Goal: Transaction & Acquisition: Purchase product/service

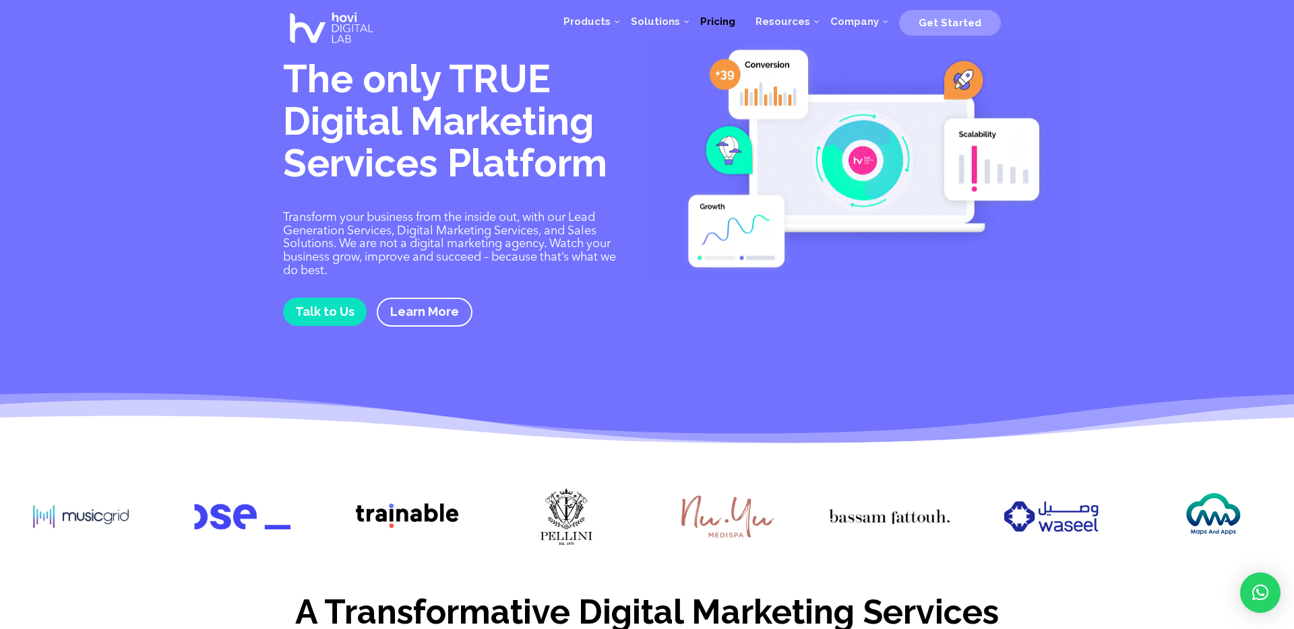
click at [721, 20] on span "Pricing" at bounding box center [717, 21] width 35 height 12
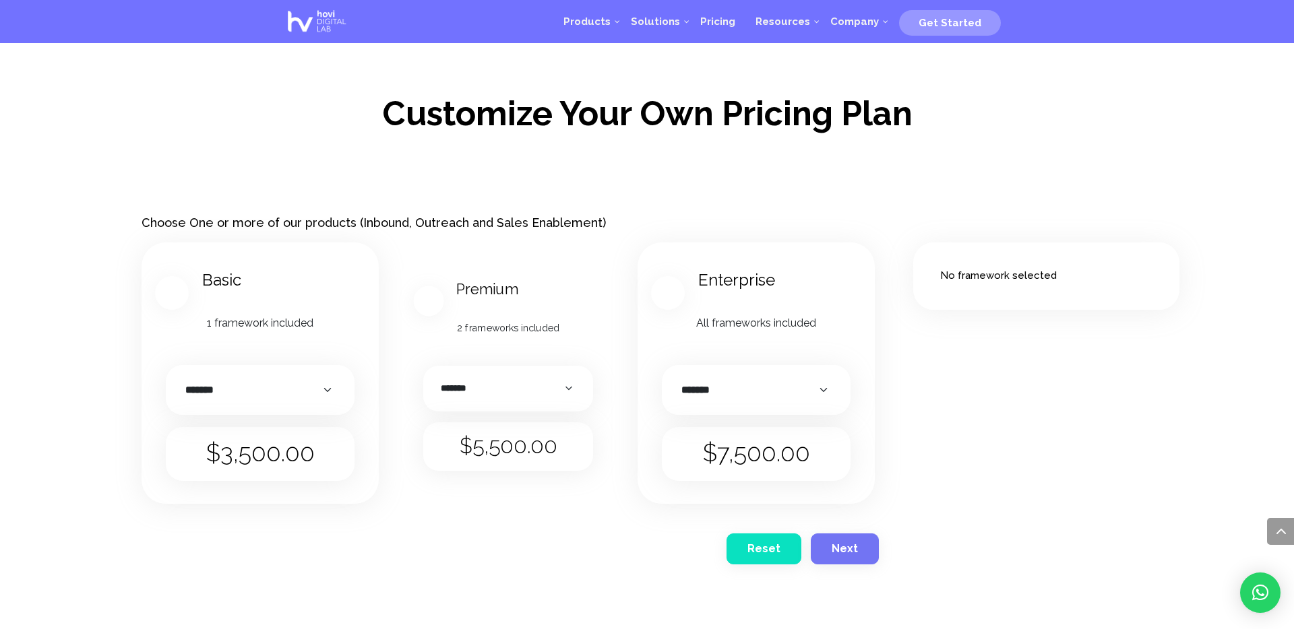
scroll to position [1695, 0]
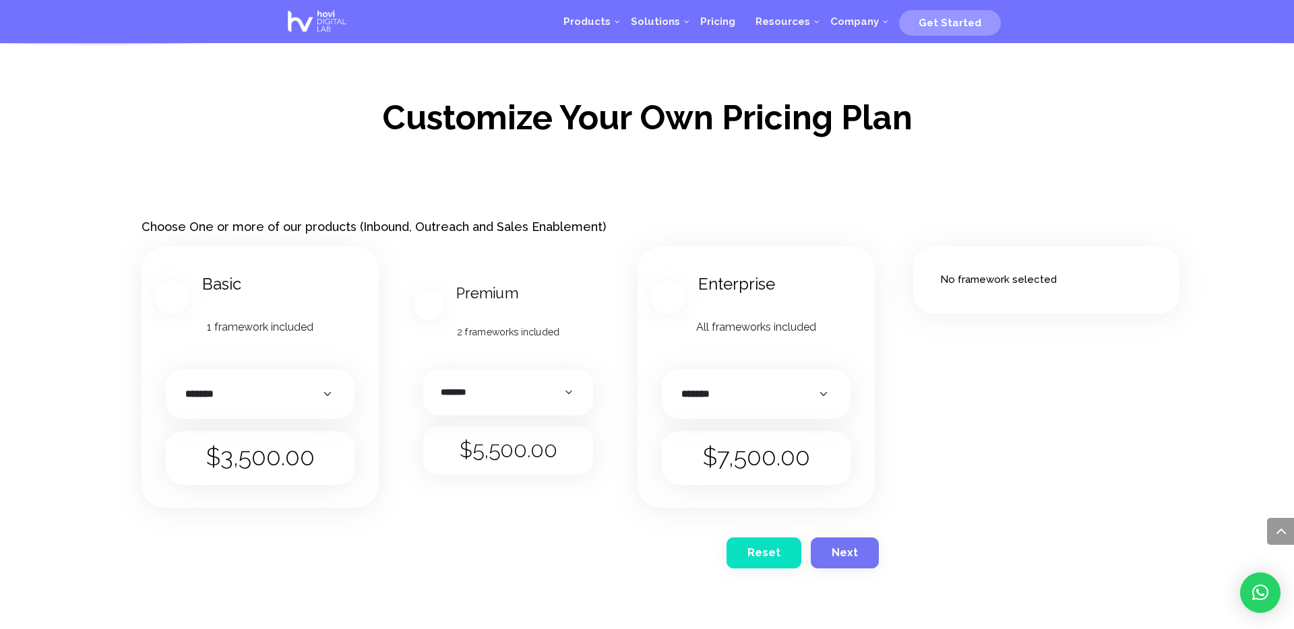
click at [740, 407] on dl "Payment ******* ********* ******" at bounding box center [756, 394] width 189 height 51
click at [732, 395] on select "******* ********* ******" at bounding box center [756, 395] width 162 height 24
click at [860, 543] on button "Next" at bounding box center [844, 553] width 68 height 31
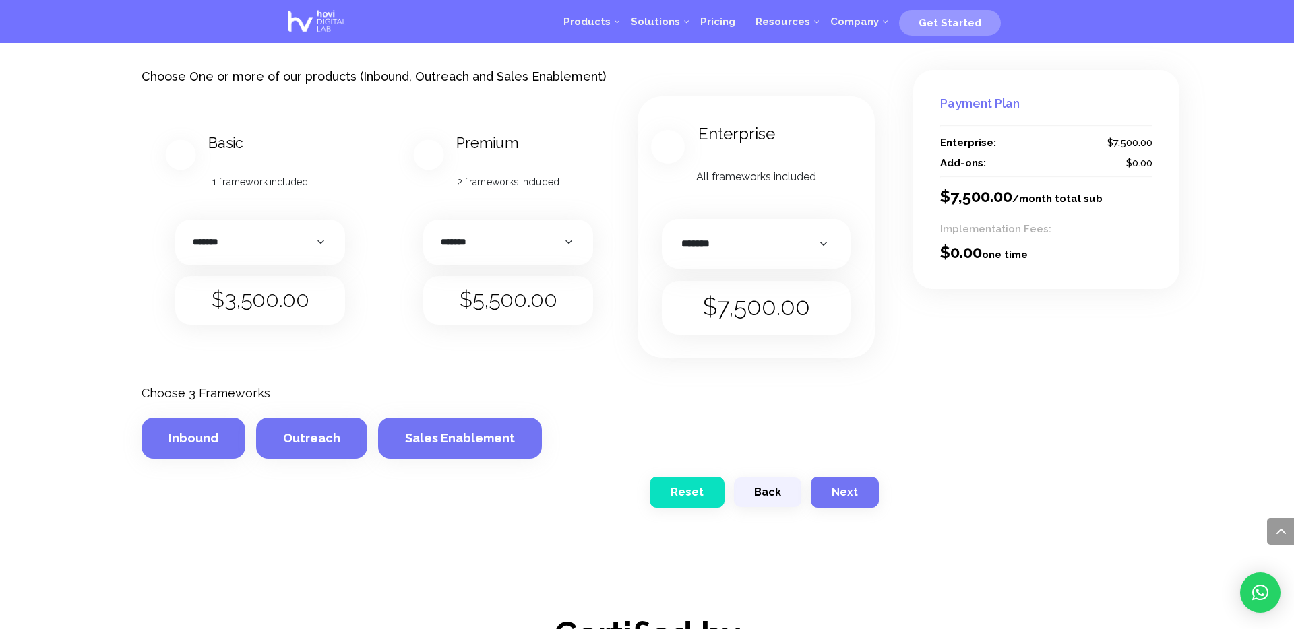
scroll to position [1969, 0]
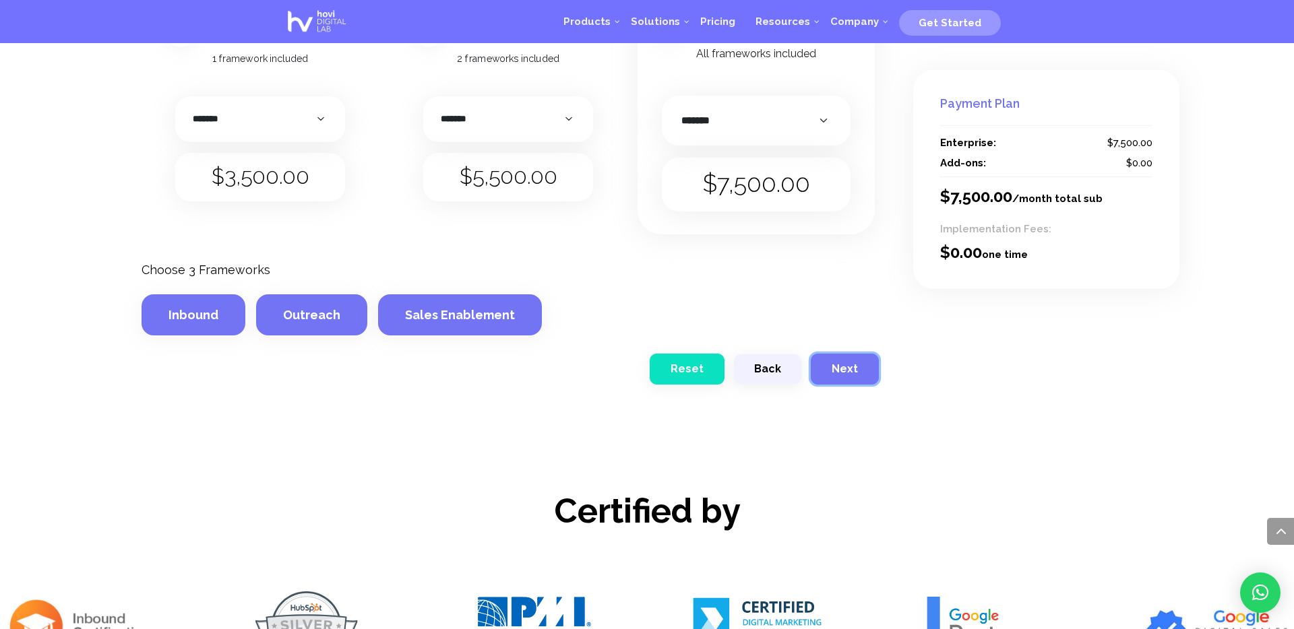
click at [841, 357] on button "Next" at bounding box center [844, 369] width 68 height 31
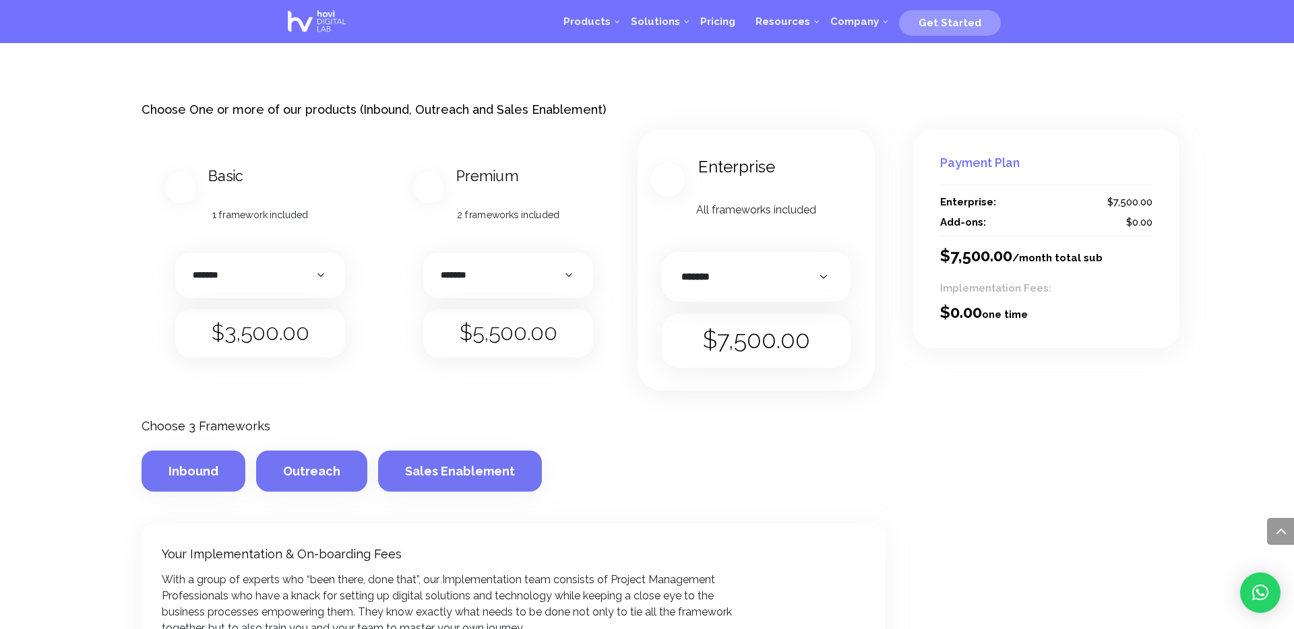
scroll to position [1796, 0]
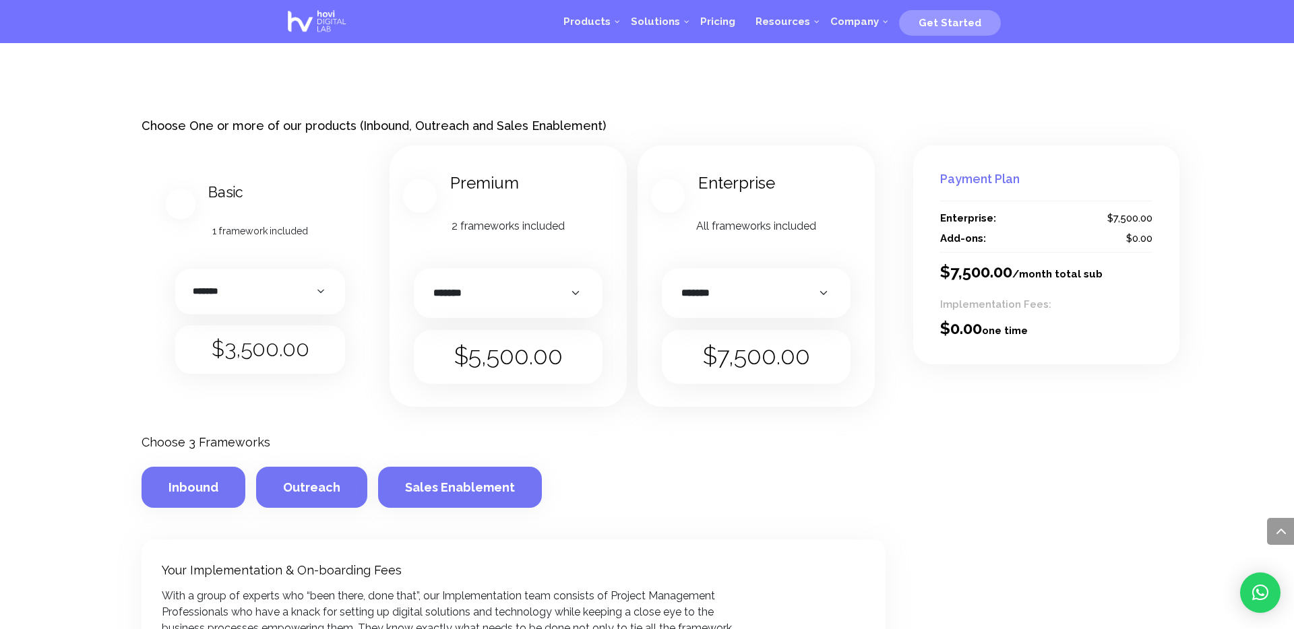
click at [495, 183] on h3 "Premium" at bounding box center [525, 183] width 177 height 46
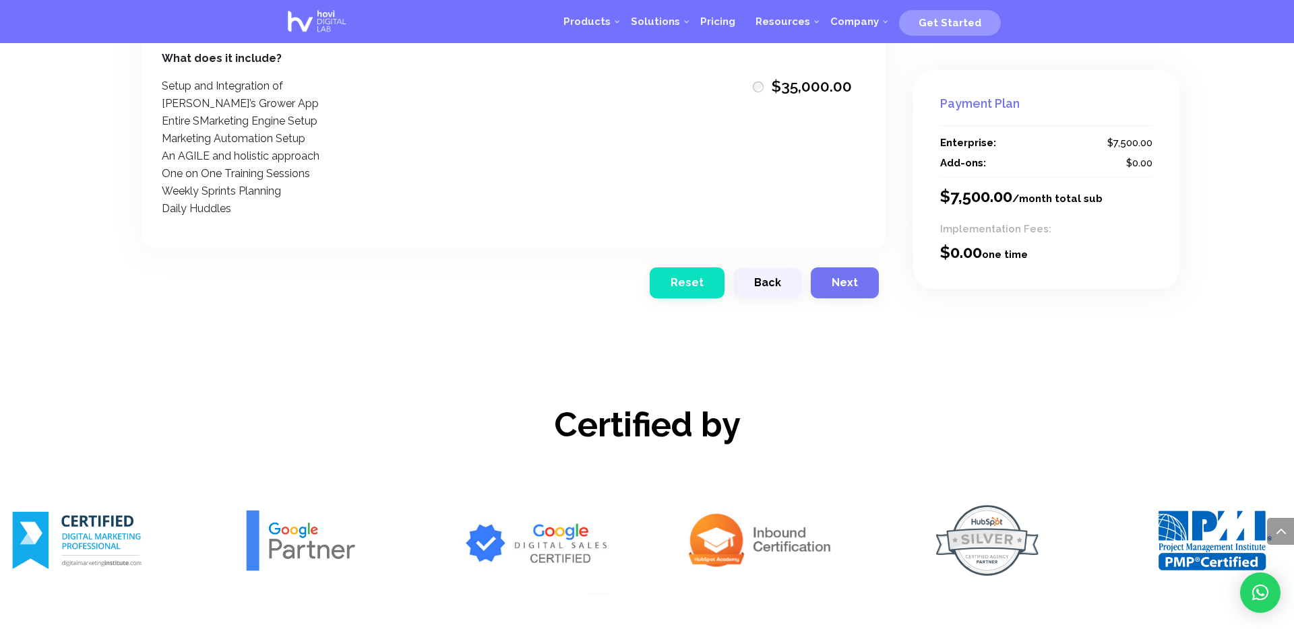
scroll to position [2421, 0]
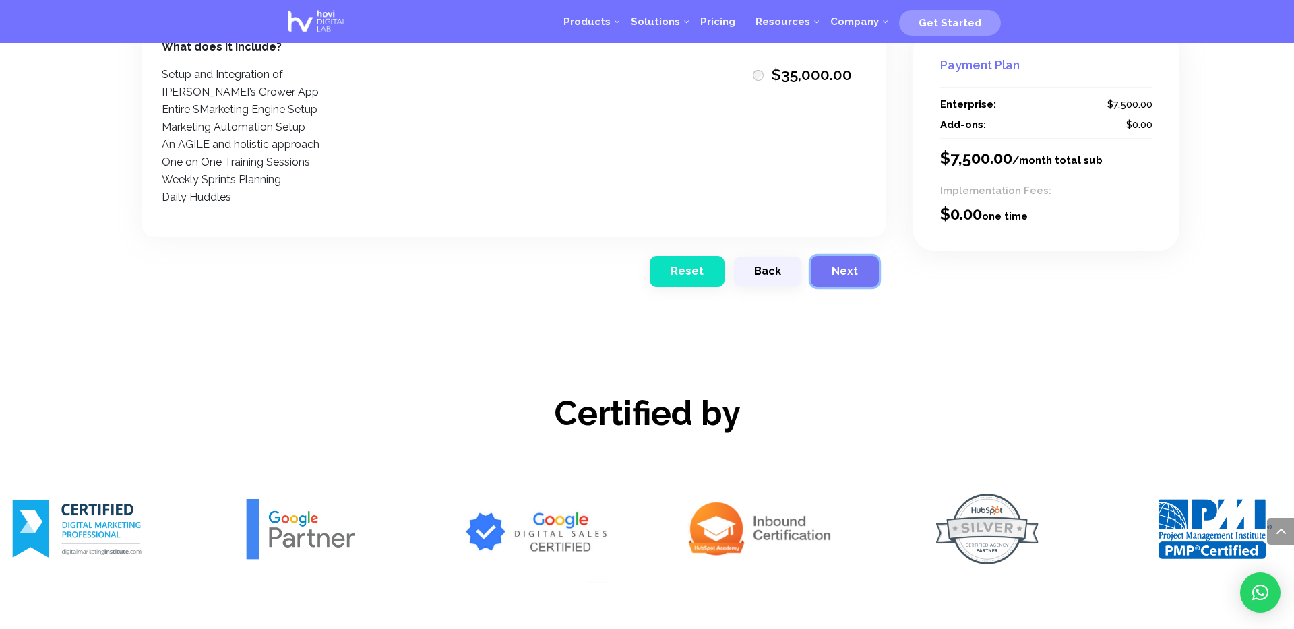
click at [827, 269] on button "Next" at bounding box center [844, 271] width 68 height 31
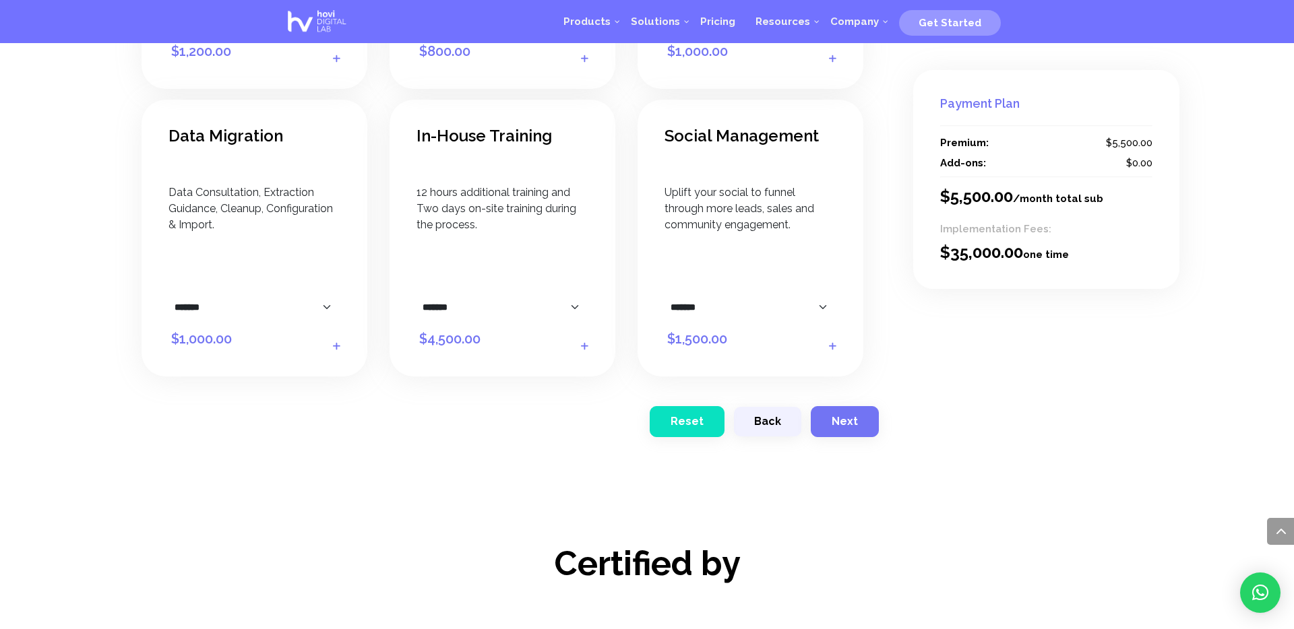
scroll to position [2947, 0]
click at [718, 150] on header "Social Management" at bounding box center [750, 146] width 181 height 49
click at [726, 349] on span "$ 1,500.00" at bounding box center [694, 344] width 63 height 17
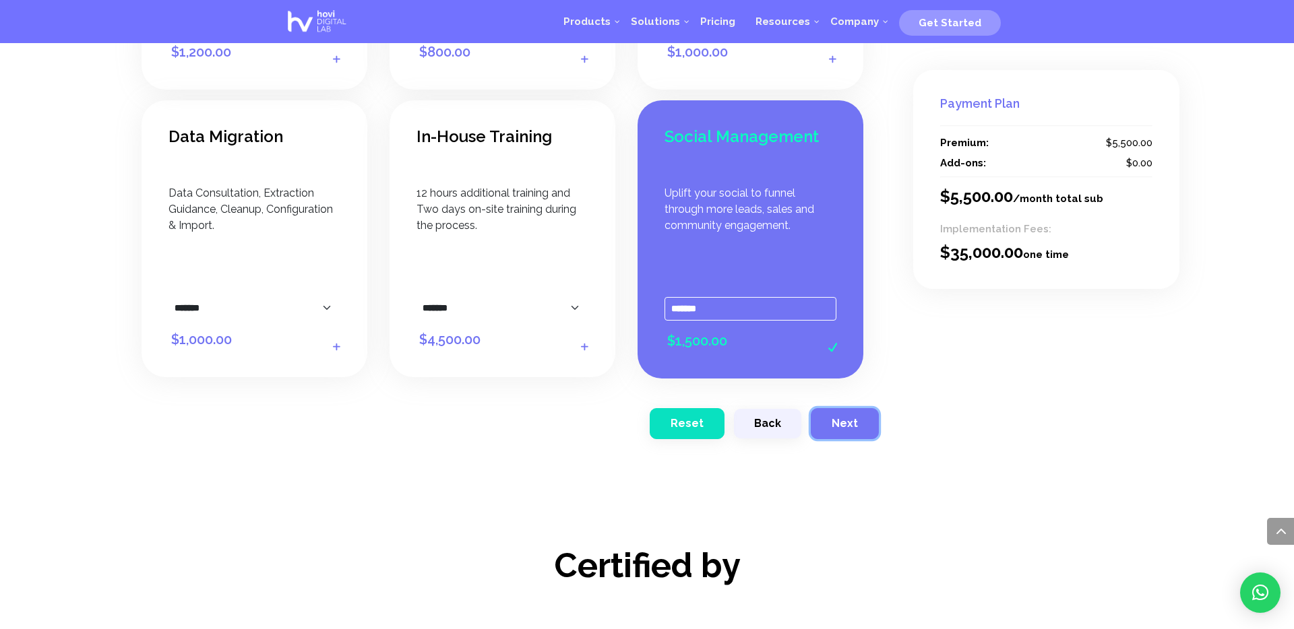
click at [825, 414] on button "Next" at bounding box center [844, 423] width 68 height 31
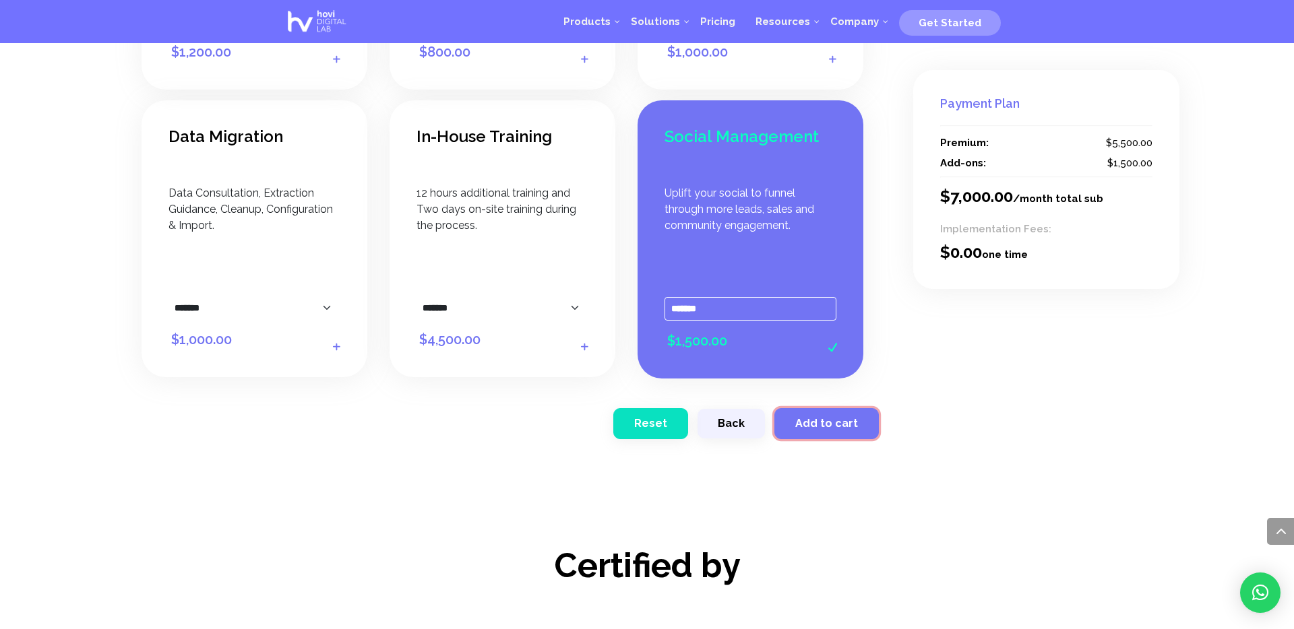
click at [808, 421] on span "Add to cart" at bounding box center [826, 423] width 63 height 13
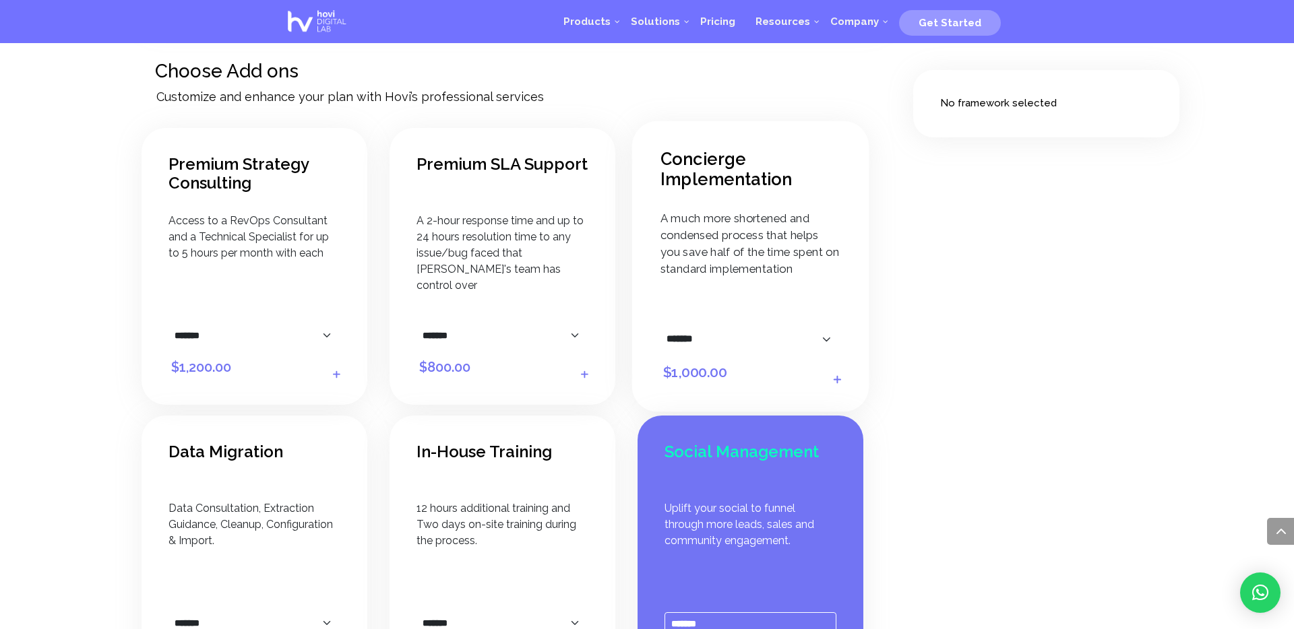
scroll to position [2567, 0]
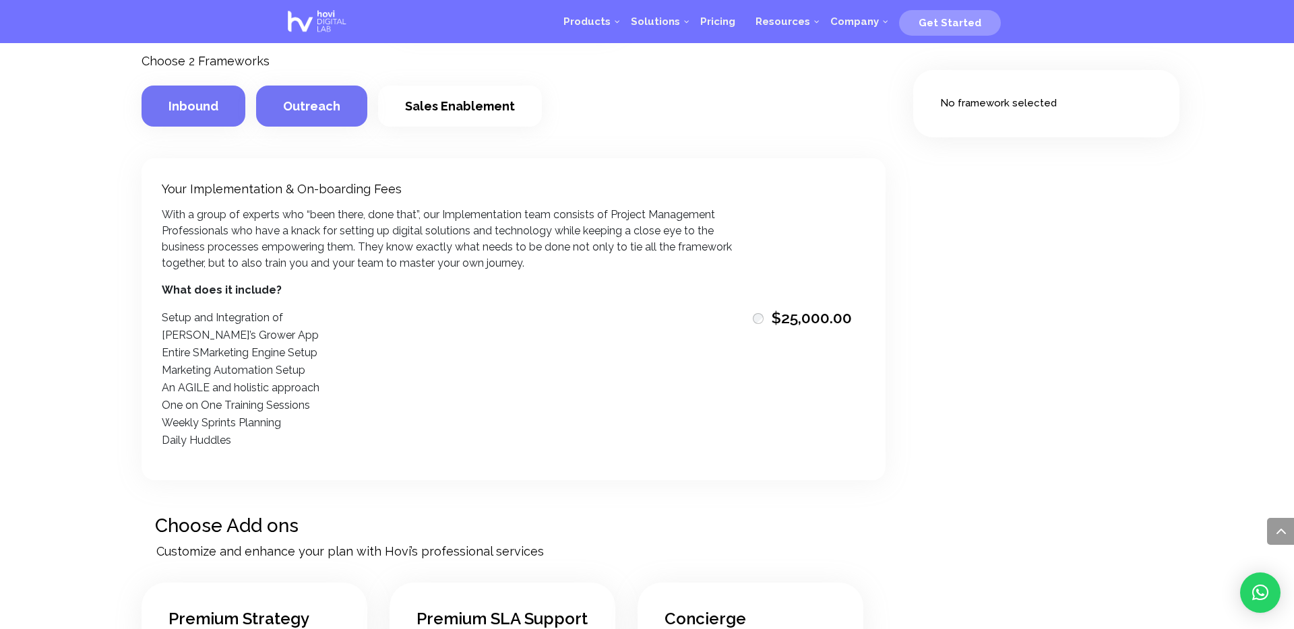
scroll to position [2173, 0]
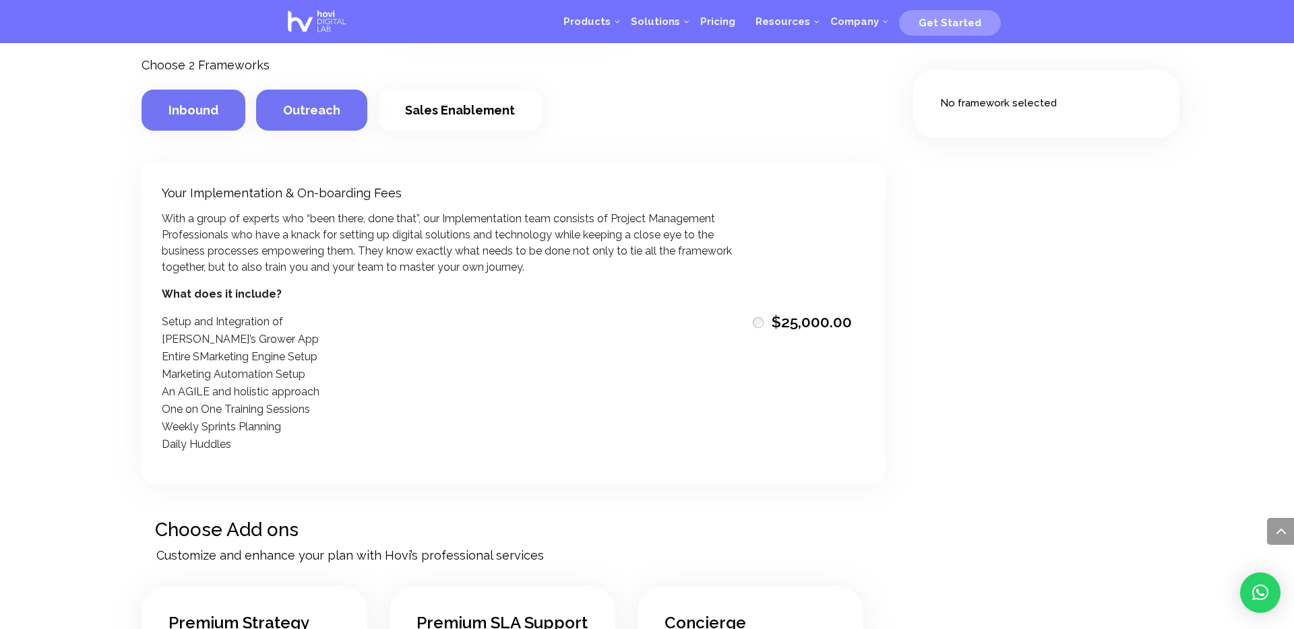
scroll to position [2421, 0]
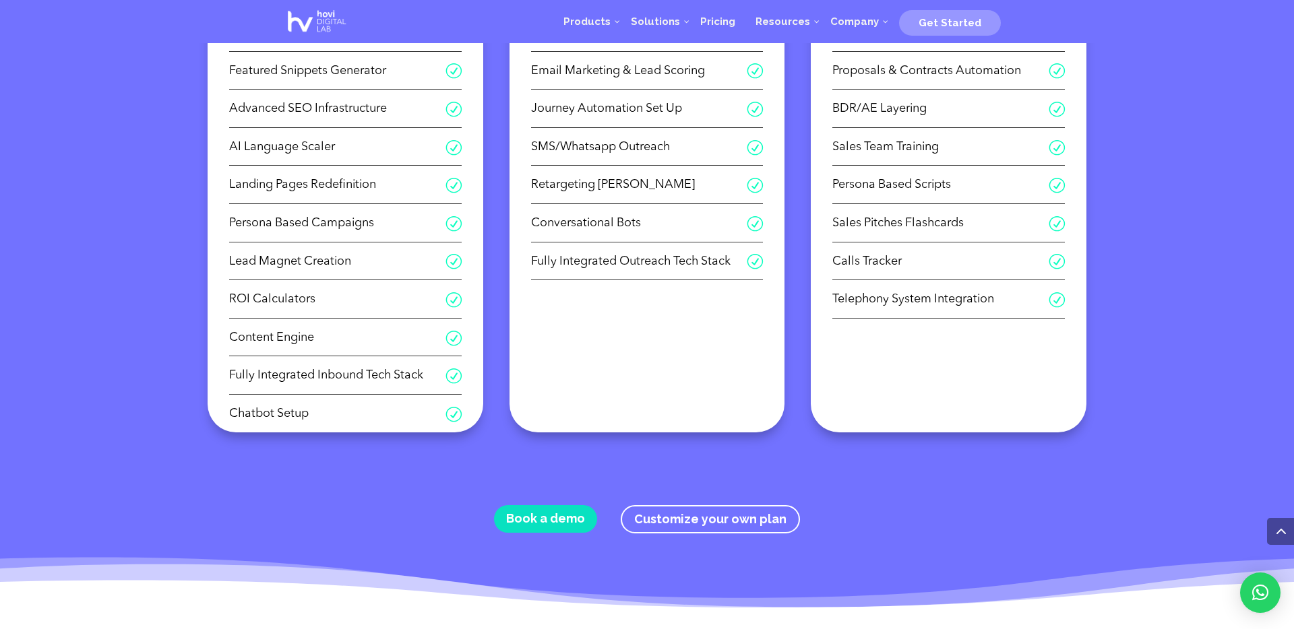
scroll to position [1695, 0]
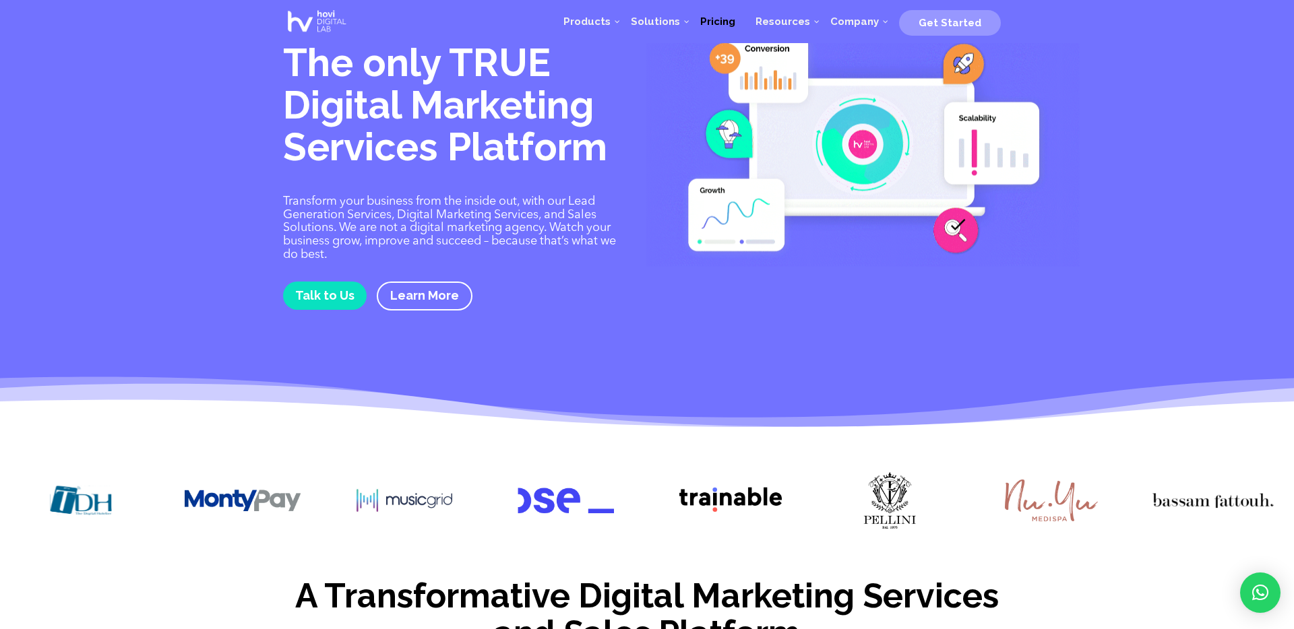
scroll to position [18, 0]
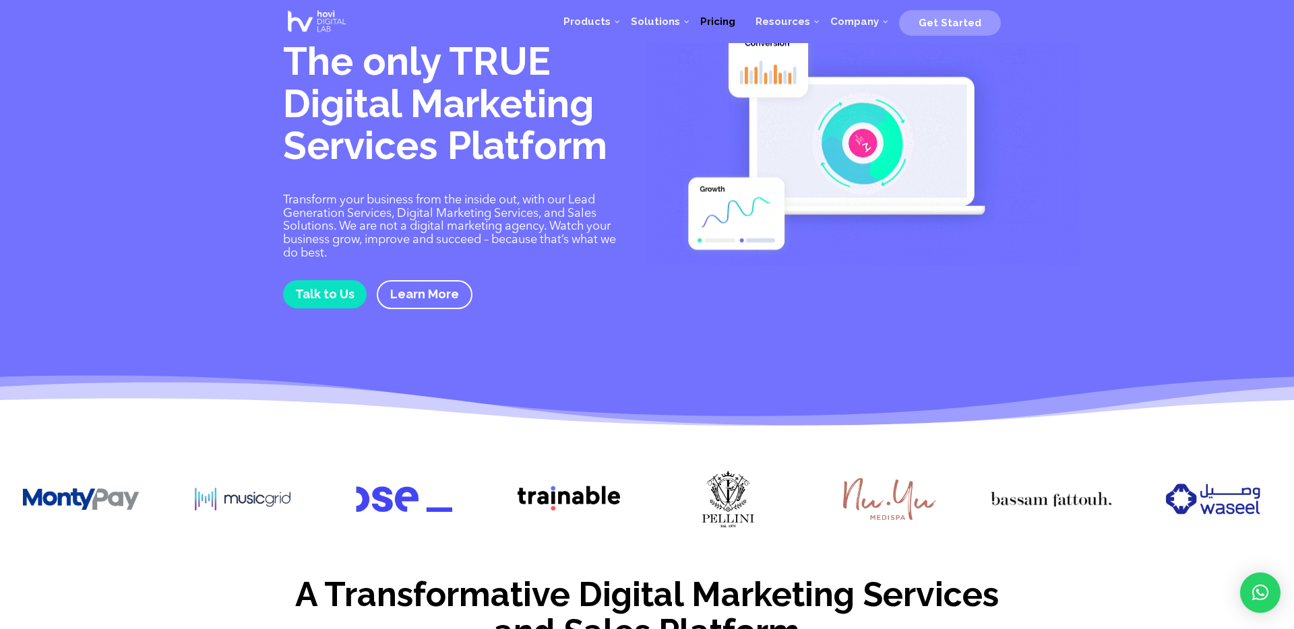
click at [733, 25] on span "Pricing" at bounding box center [717, 21] width 35 height 12
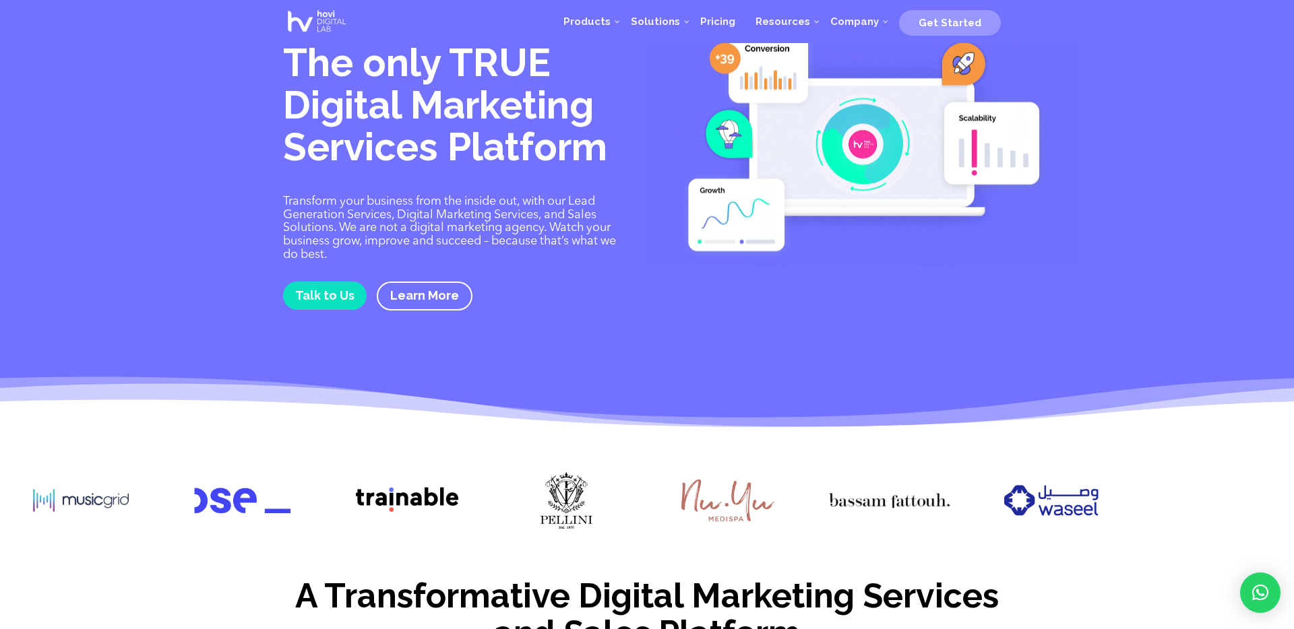
scroll to position [13, 0]
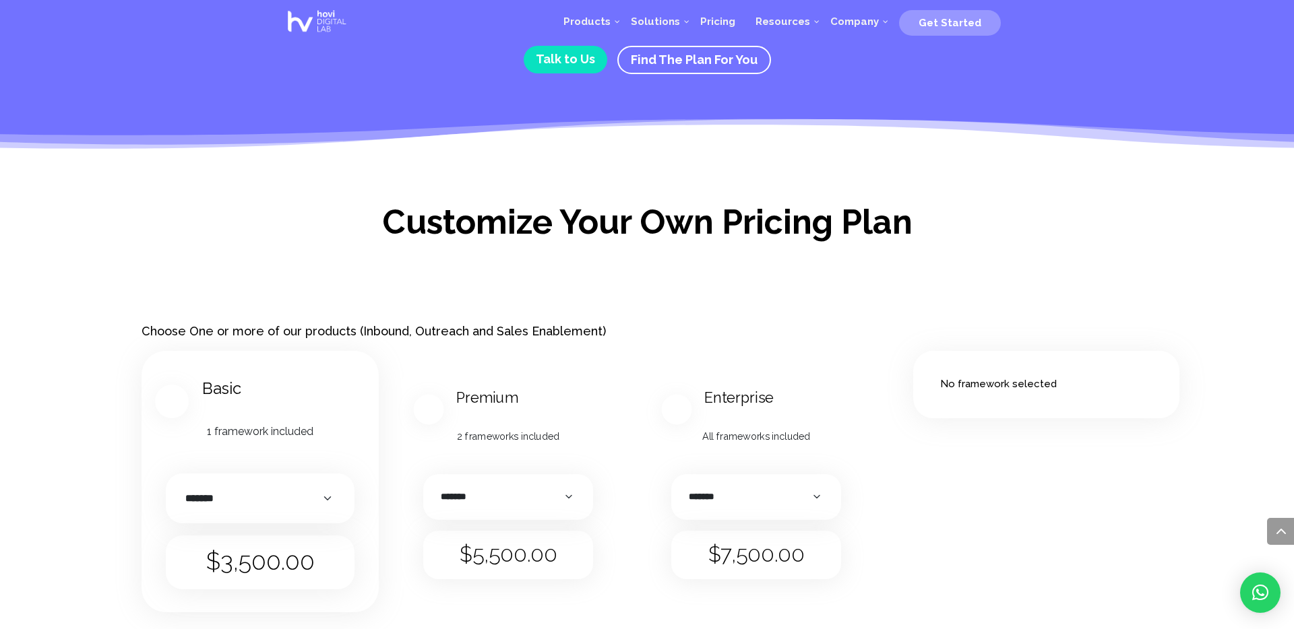
scroll to position [1605, 0]
